Goal: Transaction & Acquisition: Purchase product/service

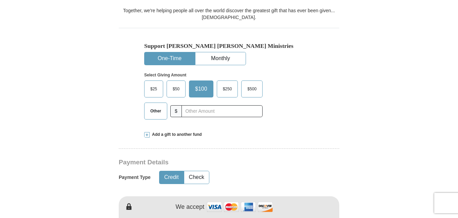
scroll to position [191, 0]
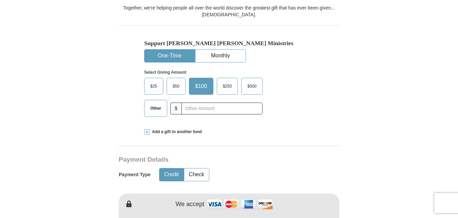
click at [155, 108] on span "Other" at bounding box center [156, 108] width 18 height 10
click at [0, 0] on input "Other" at bounding box center [0, 0] width 0 height 0
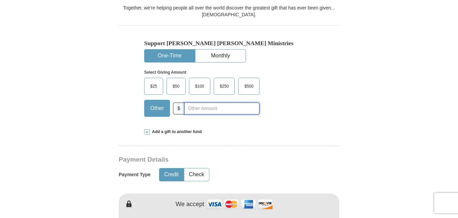
type input "3"
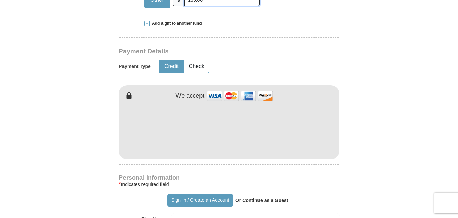
scroll to position [297, 0]
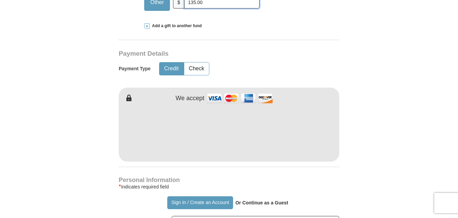
type input "135.00"
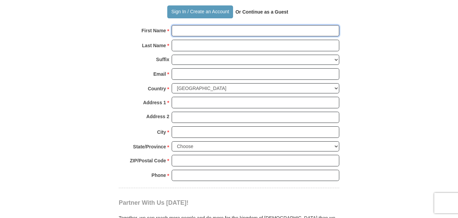
click at [198, 32] on input "First Name *" at bounding box center [256, 31] width 168 height 12
type input "Theo"
type input "[PERSON_NAME]"
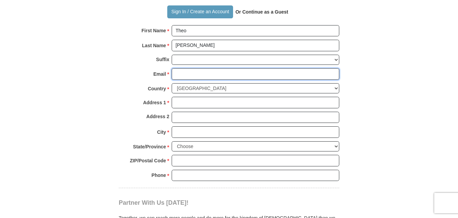
type input "[EMAIL_ADDRESS][DOMAIN_NAME]"
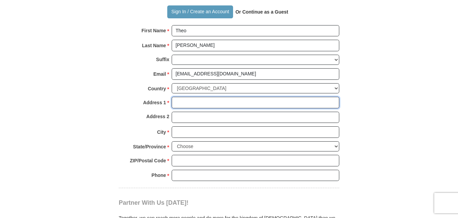
type input "[STREET_ADDRESS][PERSON_NAME]"
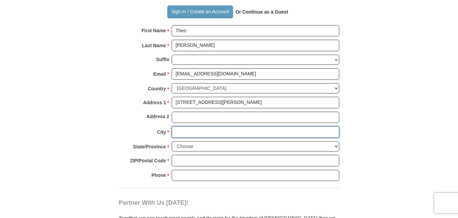
type input "[PERSON_NAME]"
select select "AL"
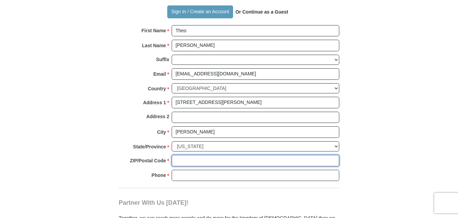
type input "36375"
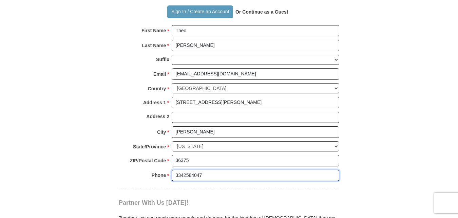
click at [215, 178] on input "3342584047" at bounding box center [256, 176] width 168 height 12
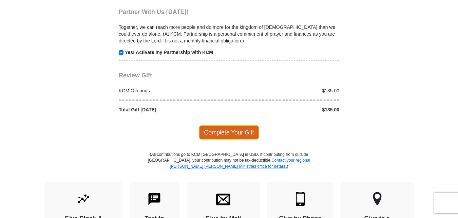
scroll to position [660, 0]
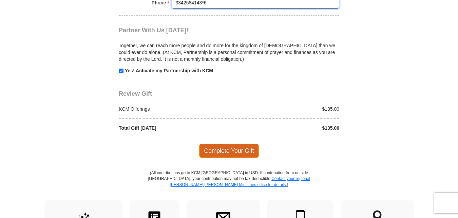
type input "3342584143*6"
click at [222, 148] on span "Complete Your Gift" at bounding box center [229, 151] width 60 height 14
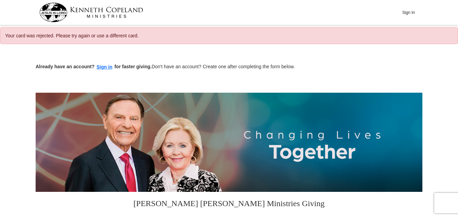
select select "AL"
